Goal: Task Accomplishment & Management: Manage account settings

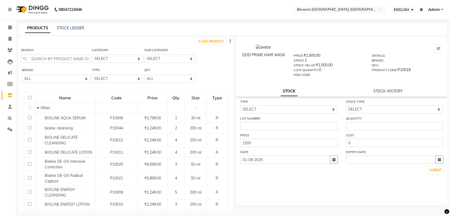
select select "ec"
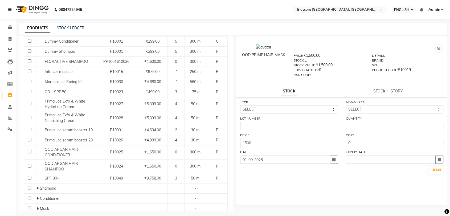
scroll to position [255, 0]
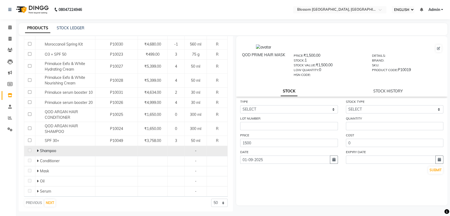
click at [37, 152] on icon at bounding box center [38, 151] width 2 height 4
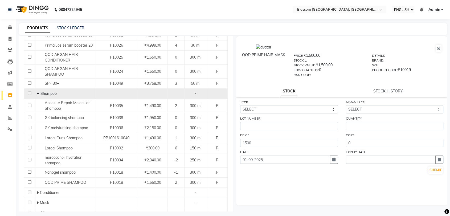
scroll to position [344, 0]
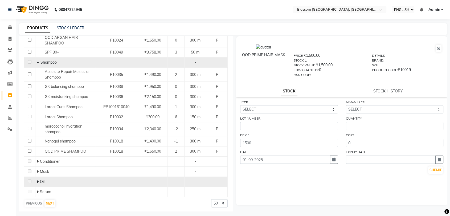
click at [45, 182] on div "Oil" at bounding box center [65, 182] width 57 height 6
click at [38, 180] on icon at bounding box center [38, 182] width 2 height 4
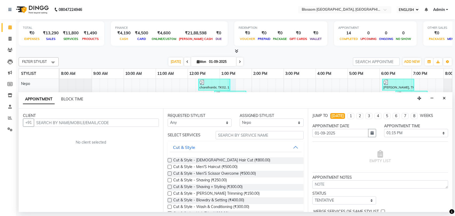
select select "ec"
select select "66244"
select select "795"
select select "tentative"
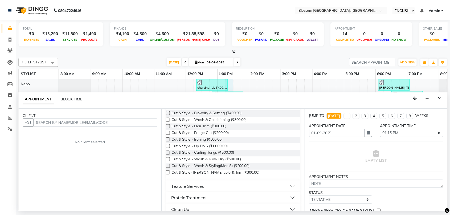
scroll to position [89, 0]
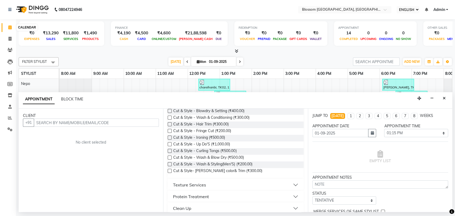
click at [11, 28] on icon at bounding box center [9, 27] width 3 height 4
click at [442, 99] on icon "Close" at bounding box center [443, 98] width 3 height 4
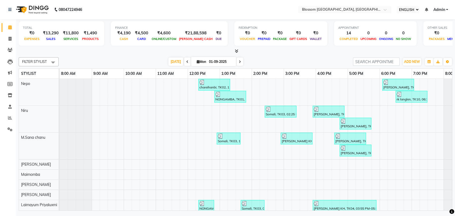
click at [236, 50] on icon at bounding box center [236, 51] width 3 height 4
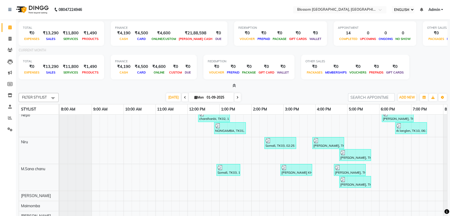
scroll to position [0, 0]
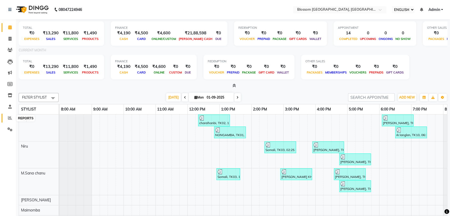
click at [9, 119] on icon at bounding box center [10, 118] width 4 height 4
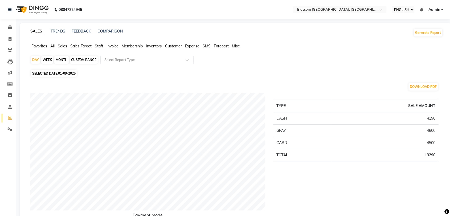
click at [83, 46] on span "Sales Target" at bounding box center [80, 46] width 21 height 5
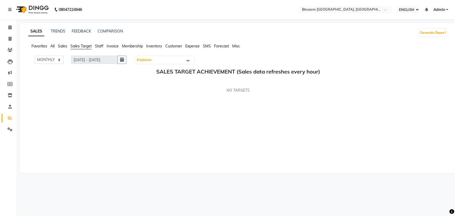
click at [161, 61] on span "Employee" at bounding box center [164, 59] width 59 height 7
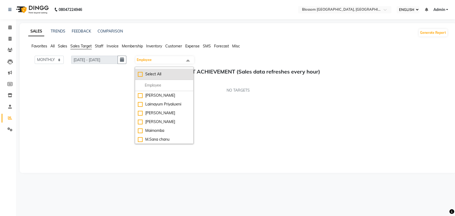
click at [142, 76] on div "Select All" at bounding box center [164, 74] width 53 height 6
checkbox input "true"
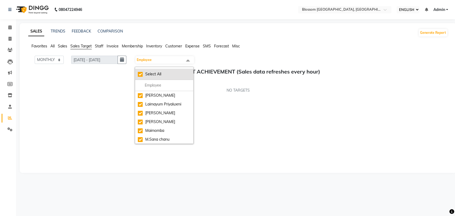
checkbox input "true"
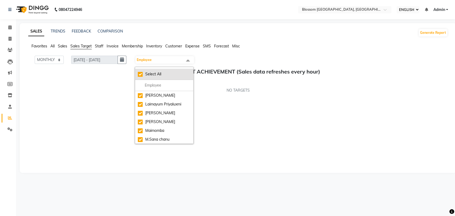
checkbox input "true"
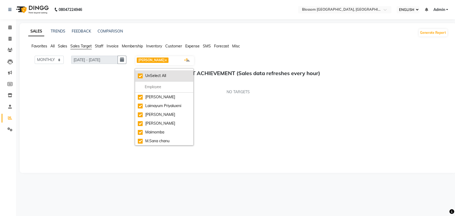
click at [142, 76] on div "UnSelect All" at bounding box center [164, 76] width 53 height 6
checkbox input "false"
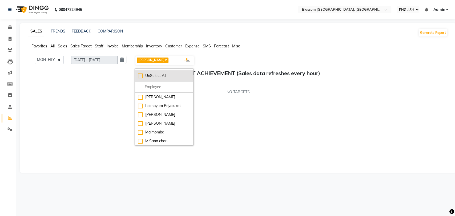
checkbox input "false"
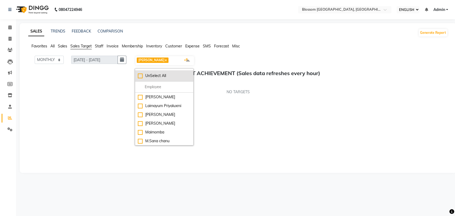
checkbox input "false"
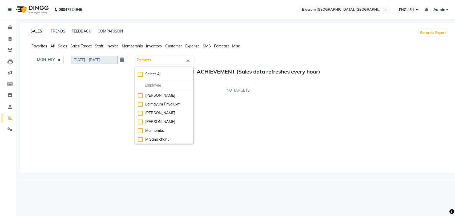
click at [99, 47] on span "Staff" at bounding box center [99, 46] width 9 height 5
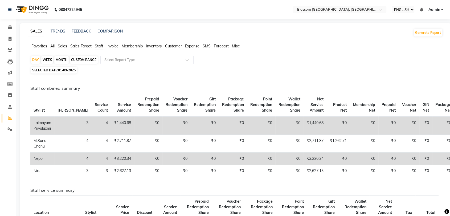
click at [66, 71] on span "01-09-2025" at bounding box center [67, 70] width 18 height 4
select select "9"
select select "2025"
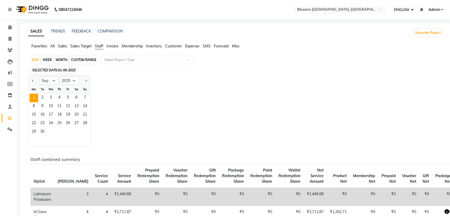
click at [61, 59] on div "MONTH" at bounding box center [61, 59] width 14 height 7
select select "9"
select select "2025"
click at [61, 59] on div "MONTH" at bounding box center [61, 59] width 14 height 7
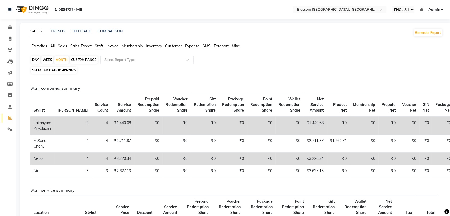
click at [61, 67] on span "SELECTED DATE: 01-09-2025" at bounding box center [54, 70] width 46 height 7
select select "9"
select select "2025"
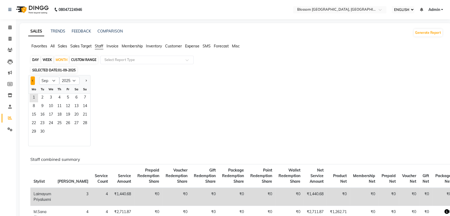
click at [33, 81] on span "Previous month" at bounding box center [33, 81] width 2 height 2
select select "6"
click at [84, 97] on span "1" at bounding box center [85, 98] width 9 height 9
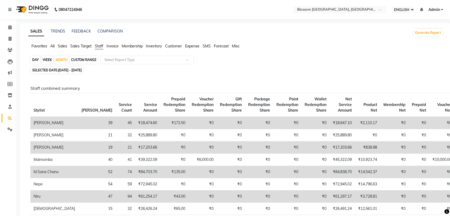
click at [82, 71] on span "01-06-2025 - 30-06-2025" at bounding box center [70, 70] width 24 height 4
select select "6"
select select "2025"
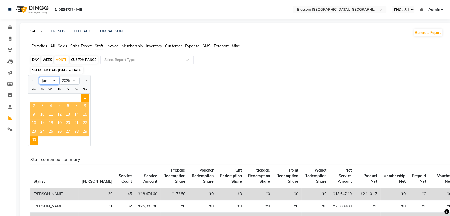
click at [55, 80] on select "Jan Feb Mar Apr May Jun Jul Aug Sep Oct Nov Dec" at bounding box center [49, 81] width 20 height 8
select select "5"
click at [39, 77] on select "Jan Feb Mar Apr May Jun Jul Aug Sep Oct Nov Dec" at bounding box center [49, 81] width 20 height 8
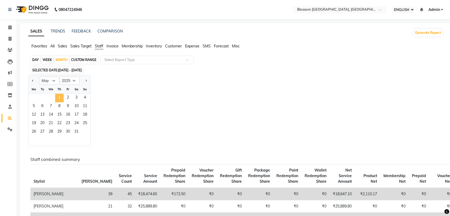
click at [62, 99] on span "1" at bounding box center [59, 98] width 9 height 9
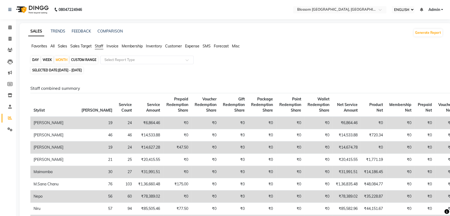
click at [82, 70] on span "01-05-2025 - 31-05-2025" at bounding box center [70, 70] width 24 height 4
select select "5"
select select "2025"
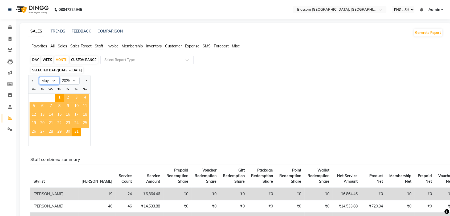
click at [55, 80] on select "Jan Feb Mar Apr May Jun Jul Aug Sep Oct Nov Dec" at bounding box center [49, 81] width 20 height 8
select select "8"
click at [39, 77] on select "Jan Feb Mar Apr May Jun Jul Aug Sep Oct Nov Dec" at bounding box center [49, 81] width 20 height 8
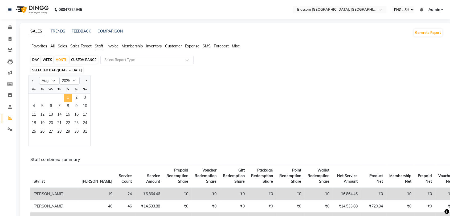
click at [68, 98] on span "1" at bounding box center [68, 98] width 9 height 9
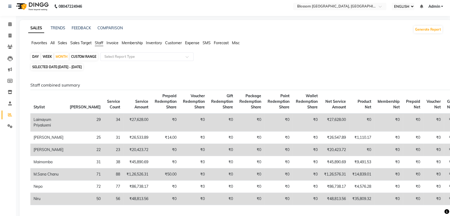
scroll to position [1, 0]
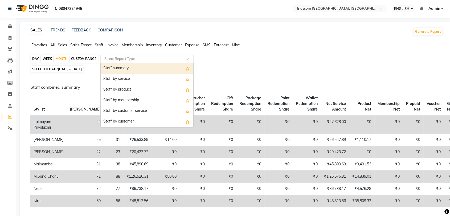
click at [186, 60] on div at bounding box center [147, 58] width 93 height 5
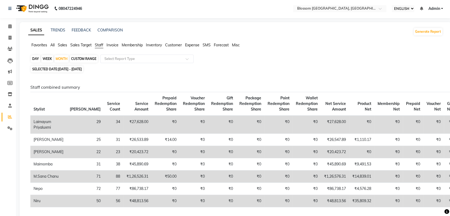
click at [218, 59] on div "DAY WEEK MONTH CUSTOM RANGE Select Report Type" at bounding box center [235, 60] width 410 height 10
click at [102, 44] on span "Staff" at bounding box center [99, 45] width 9 height 5
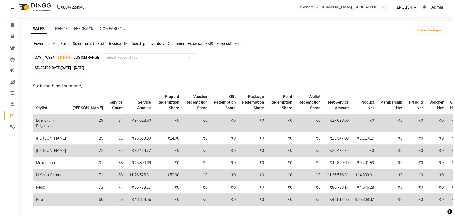
scroll to position [0, 0]
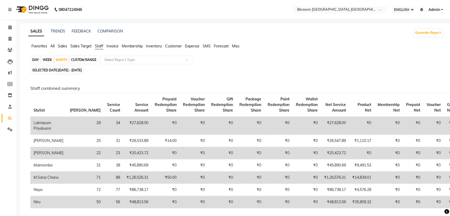
click at [39, 10] on img at bounding box center [32, 9] width 36 height 15
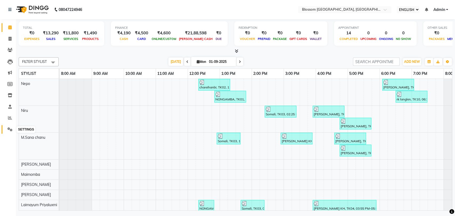
click at [8, 130] on icon at bounding box center [9, 129] width 5 height 4
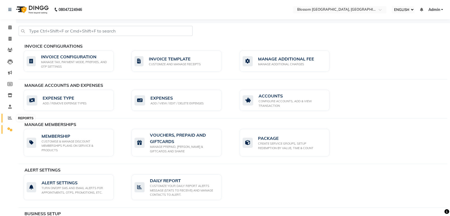
click at [9, 118] on icon at bounding box center [10, 118] width 4 height 4
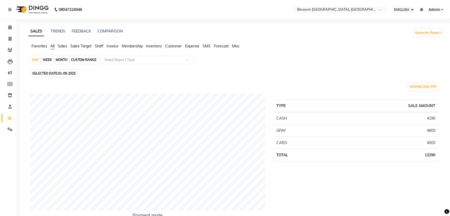
click at [81, 48] on span "Sales Target" at bounding box center [80, 46] width 21 height 5
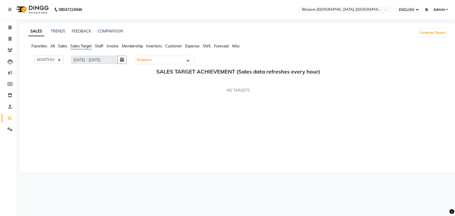
click at [99, 46] on span "Staff" at bounding box center [99, 46] width 9 height 5
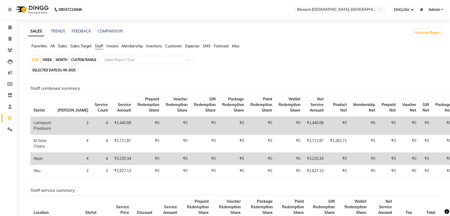
click at [60, 59] on div "MONTH" at bounding box center [61, 59] width 14 height 7
select select "9"
select select "2025"
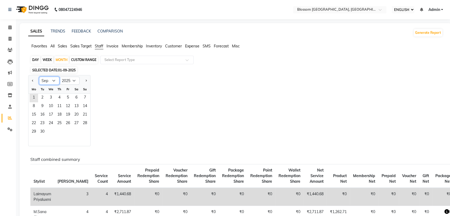
click at [55, 81] on select "Jan Feb Mar Apr May Jun Jul Aug Sep Oct Nov Dec" at bounding box center [49, 81] width 20 height 8
select select "6"
click at [39, 77] on select "Jan Feb Mar Apr May Jun Jul Aug Sep Oct Nov Dec" at bounding box center [49, 81] width 20 height 8
click at [82, 99] on span "1" at bounding box center [85, 98] width 9 height 9
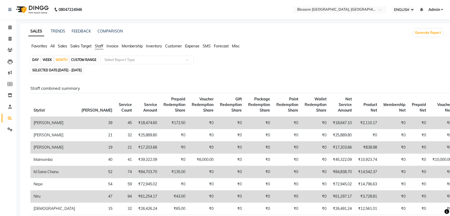
click at [86, 44] on span "Sales Target" at bounding box center [80, 46] width 21 height 5
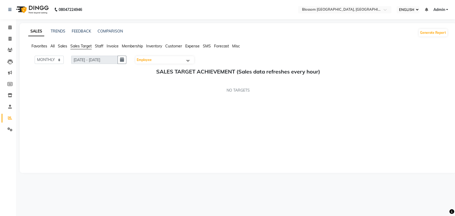
click at [175, 62] on span "Employee" at bounding box center [164, 59] width 59 height 7
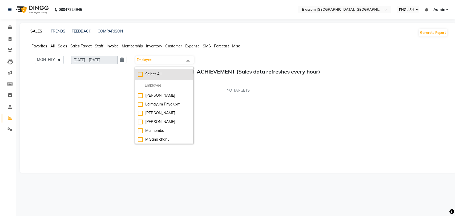
click at [141, 75] on div "Select All" at bounding box center [164, 74] width 53 height 6
checkbox input "true"
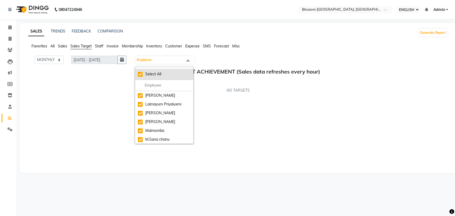
checkbox input "true"
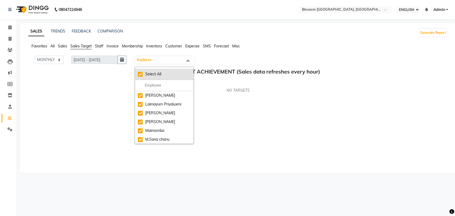
checkbox input "true"
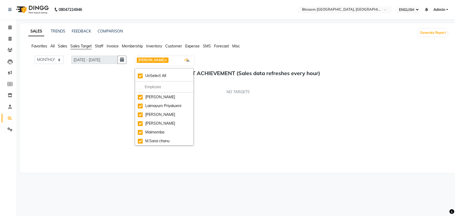
click at [109, 93] on div "NO TARGETS" at bounding box center [237, 92] width 419 height 6
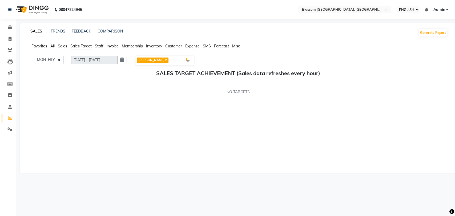
click at [41, 44] on span "Favorites" at bounding box center [39, 46] width 16 height 5
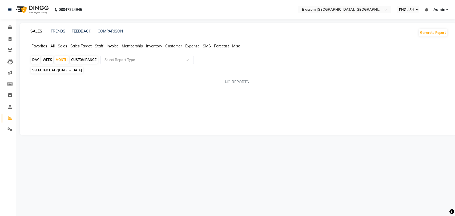
click at [54, 45] on span "All" at bounding box center [52, 46] width 4 height 5
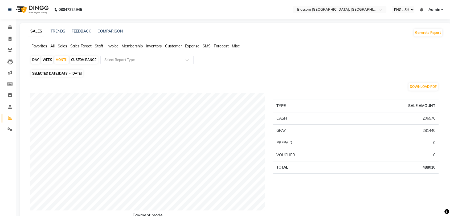
click at [65, 46] on span "Sales" at bounding box center [62, 46] width 9 height 5
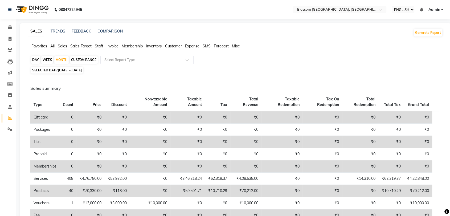
click at [440, 10] on link "Admin" at bounding box center [435, 10] width 15 height 6
click at [424, 36] on link "Sign out" at bounding box center [415, 36] width 49 height 8
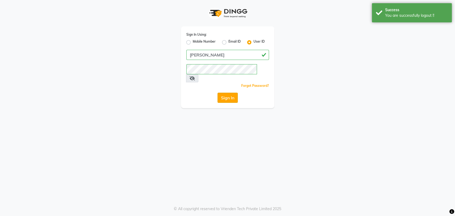
click at [232, 93] on button "Sign In" at bounding box center [227, 98] width 20 height 10
